Goal: Check status: Check status

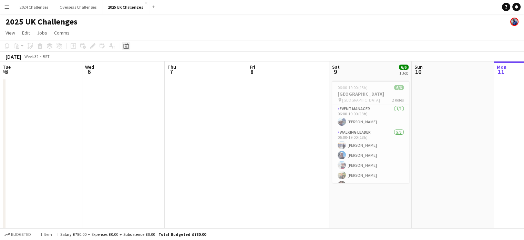
scroll to position [9, 0]
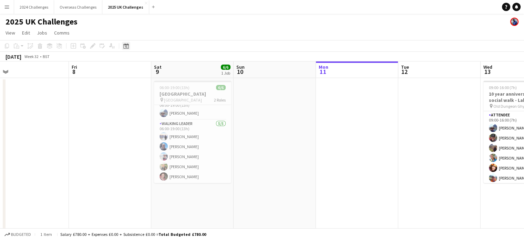
click at [129, 46] on div "Date picker" at bounding box center [126, 46] width 8 height 8
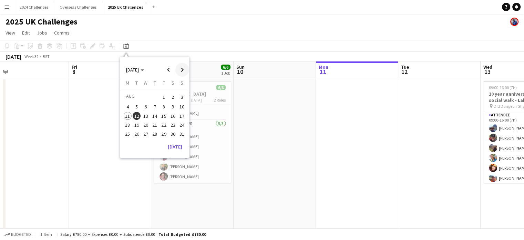
click at [179, 70] on span "Next month" at bounding box center [182, 70] width 14 height 14
click at [176, 103] on span "4" at bounding box center [173, 105] width 8 height 8
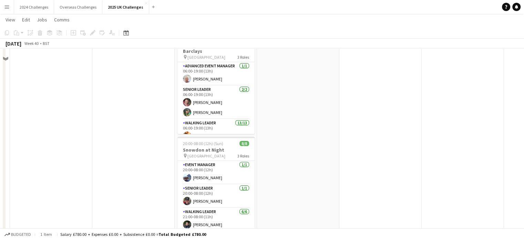
scroll to position [0, 0]
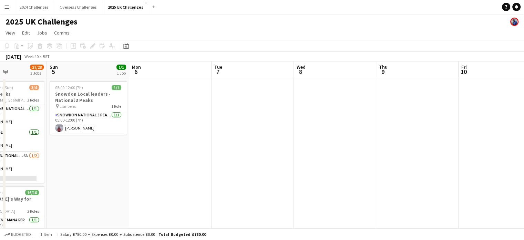
drag, startPoint x: 435, startPoint y: 176, endPoint x: 225, endPoint y: 176, distance: 210.6
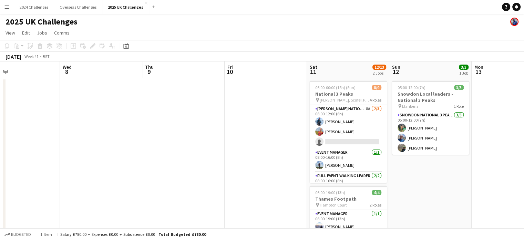
drag, startPoint x: 430, startPoint y: 161, endPoint x: 201, endPoint y: 164, distance: 229.2
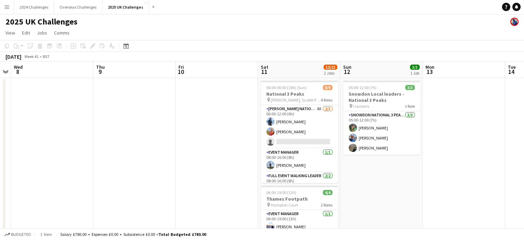
scroll to position [0, 271]
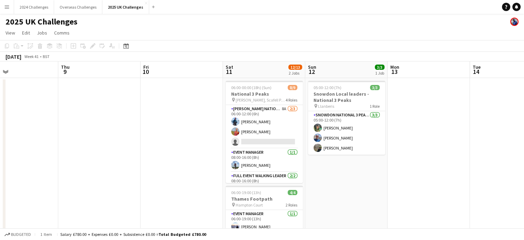
drag, startPoint x: 293, startPoint y: 160, endPoint x: 212, endPoint y: 157, distance: 80.7
